Goal: Browse casually

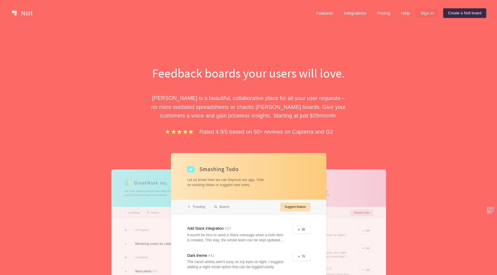
click at [424, 12] on link "Sign in" at bounding box center [426, 13] width 23 height 10
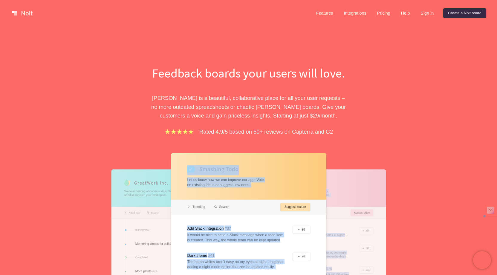
drag, startPoint x: 139, startPoint y: 152, endPoint x: 334, endPoint y: 220, distance: 205.9
click at [334, 220] on div "Feedback boards your users will love. Nolt is a beautiful, collaborative place …" at bounding box center [248, 212] width 269 height 294
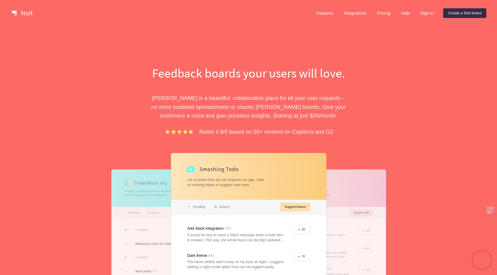
click at [324, 194] on div at bounding box center [248, 235] width 155 height 165
drag, startPoint x: 188, startPoint y: 162, endPoint x: 284, endPoint y: 199, distance: 102.0
click at [284, 199] on div at bounding box center [248, 235] width 155 height 165
drag, startPoint x: 139, startPoint y: 178, endPoint x: 169, endPoint y: 183, distance: 30.9
click at [170, 183] on div at bounding box center [173, 236] width 124 height 132
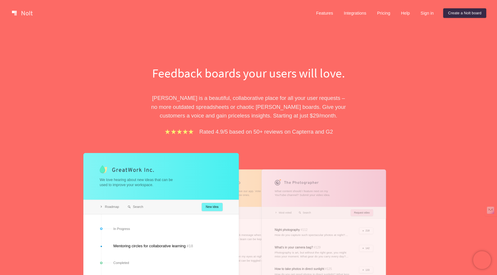
click at [252, 181] on div at bounding box center [248, 236] width 124 height 132
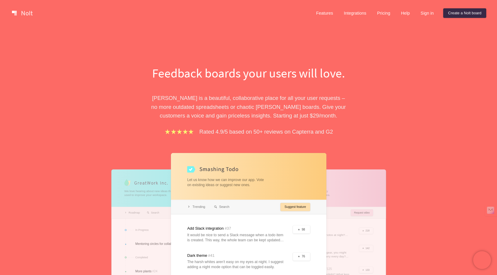
click at [333, 184] on div at bounding box center [323, 236] width 124 height 132
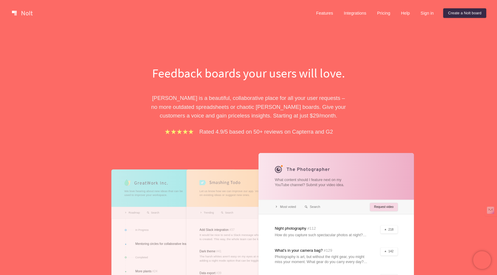
click at [214, 195] on div at bounding box center [248, 236] width 124 height 132
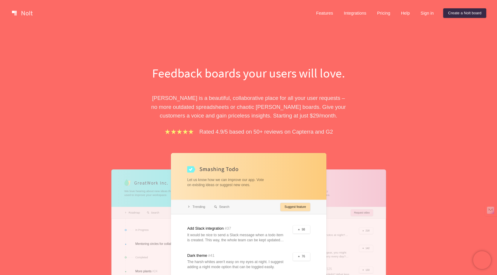
click at [113, 193] on div at bounding box center [173, 236] width 124 height 132
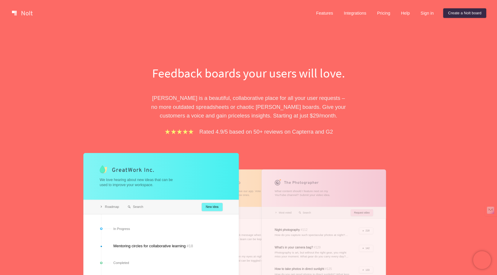
click at [243, 199] on div at bounding box center [248, 236] width 124 height 132
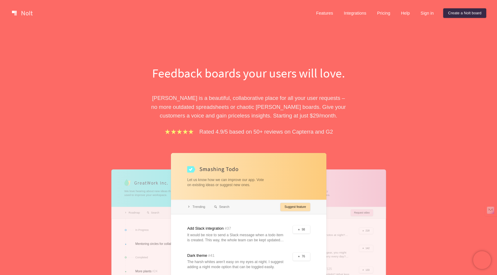
click at [310, 184] on div at bounding box center [248, 235] width 155 height 165
click at [359, 186] on div at bounding box center [323, 236] width 124 height 132
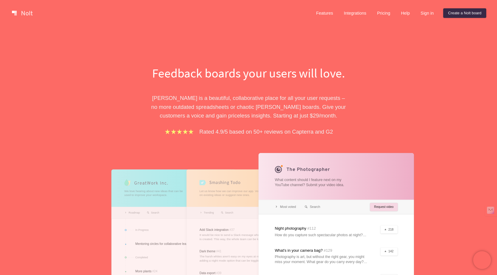
click at [133, 198] on div at bounding box center [173, 236] width 124 height 132
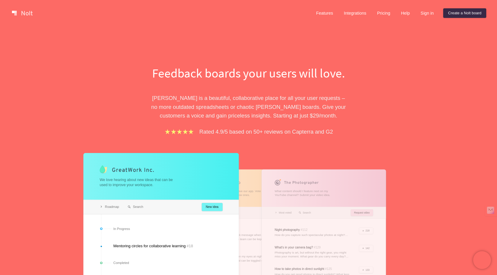
click at [299, 192] on div at bounding box center [323, 236] width 124 height 132
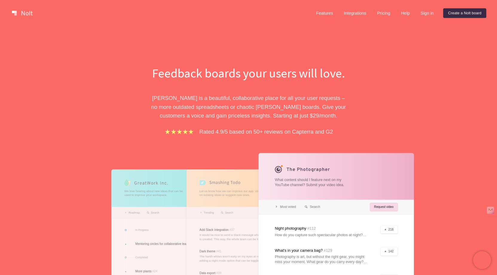
click at [337, 206] on div at bounding box center [335, 235] width 155 height 165
click at [393, 208] on div at bounding box center [335, 235] width 155 height 165
click at [316, 228] on div at bounding box center [335, 235] width 155 height 165
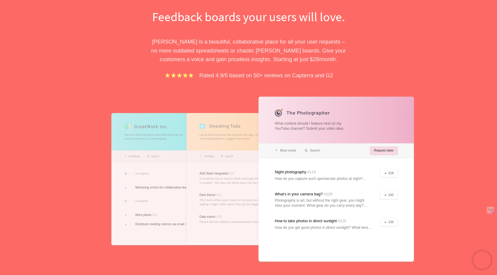
scroll to position [62, 0]
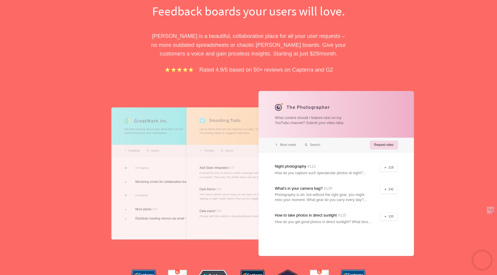
click at [282, 141] on div at bounding box center [335, 173] width 155 height 165
click at [247, 145] on div at bounding box center [248, 174] width 124 height 132
